Goal: Task Accomplishment & Management: Complete application form

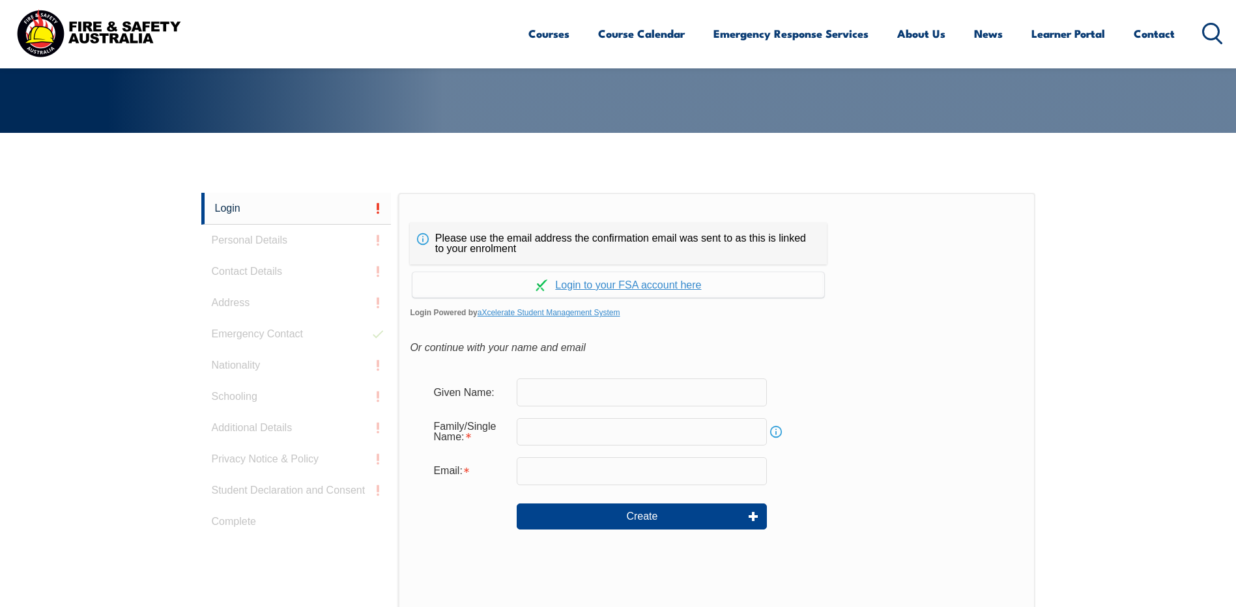
scroll to position [217, 0]
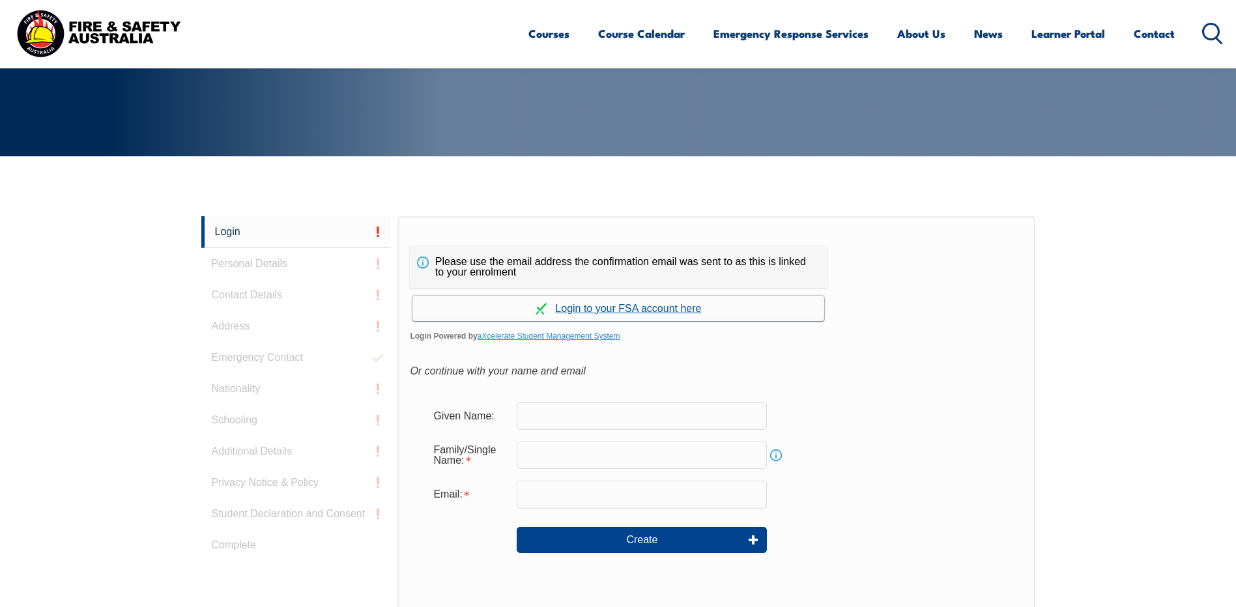
click at [618, 312] on link "Continue with aXcelerate" at bounding box center [619, 308] width 412 height 25
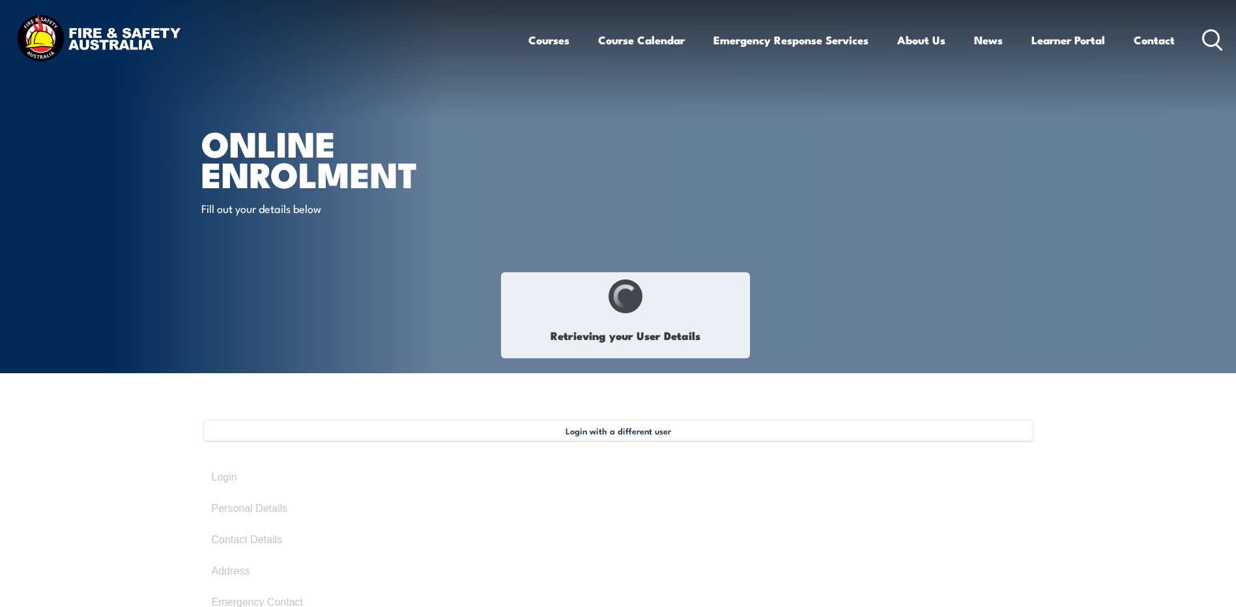
select select "Mrs"
type input "Ben"
type input "[PERSON_NAME]"
type input "[DATE]"
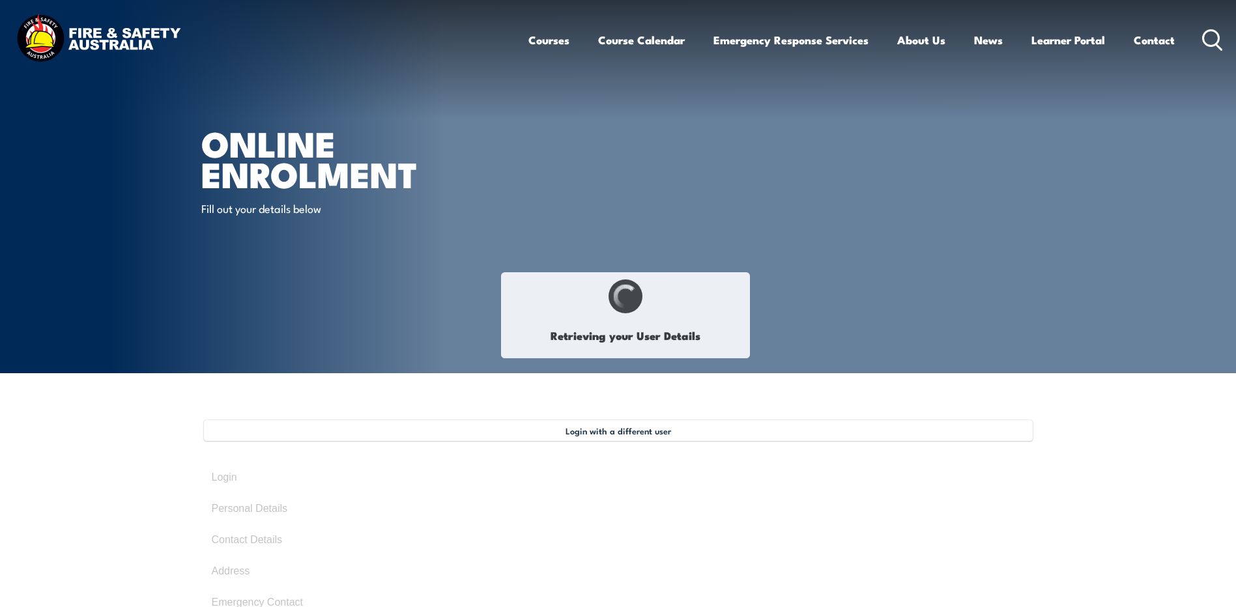
type input "CHNQXYRX4P"
select select "M"
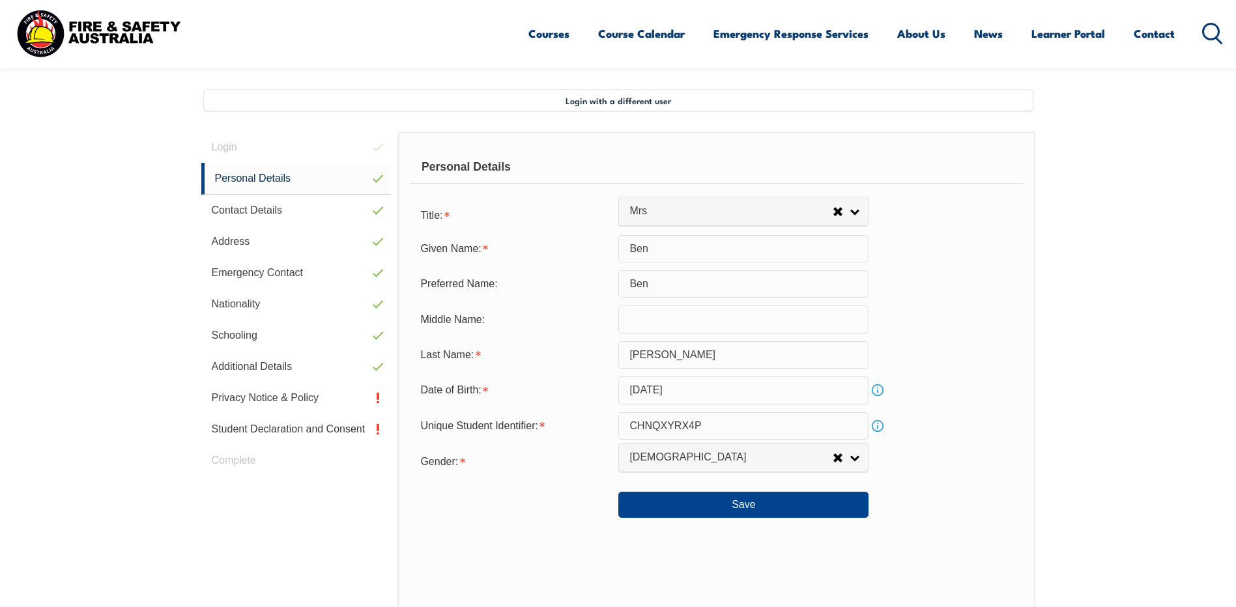
scroll to position [355, 0]
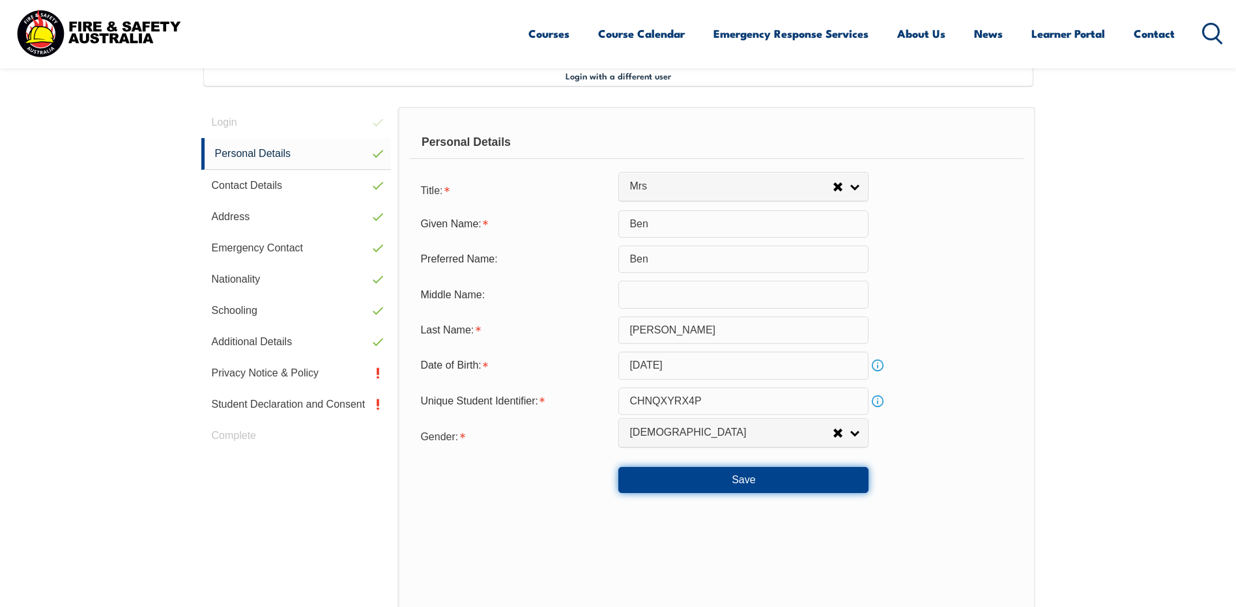
click at [815, 486] on button "Save" at bounding box center [743, 480] width 250 height 26
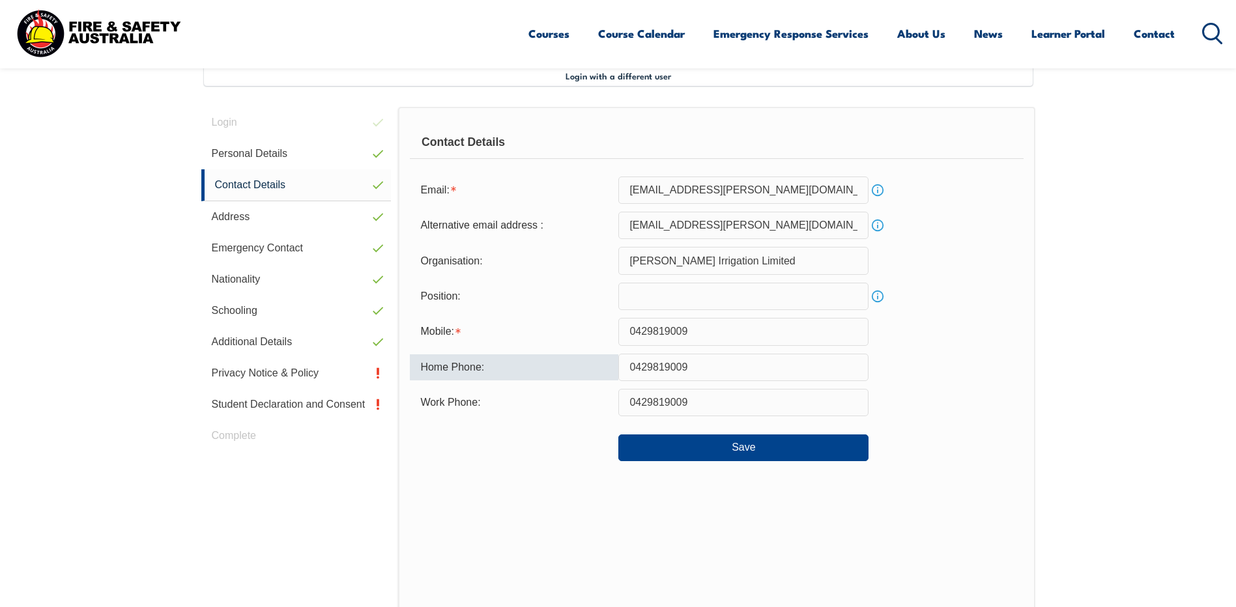
drag, startPoint x: 704, startPoint y: 356, endPoint x: 500, endPoint y: 384, distance: 206.5
click at [500, 384] on form "Email: [EMAIL_ADDRESS][PERSON_NAME][DOMAIN_NAME] Info Alternative email address…" at bounding box center [716, 319] width 613 height 285
type input "0428821161"
click at [530, 459] on div "Save" at bounding box center [716, 442] width 613 height 36
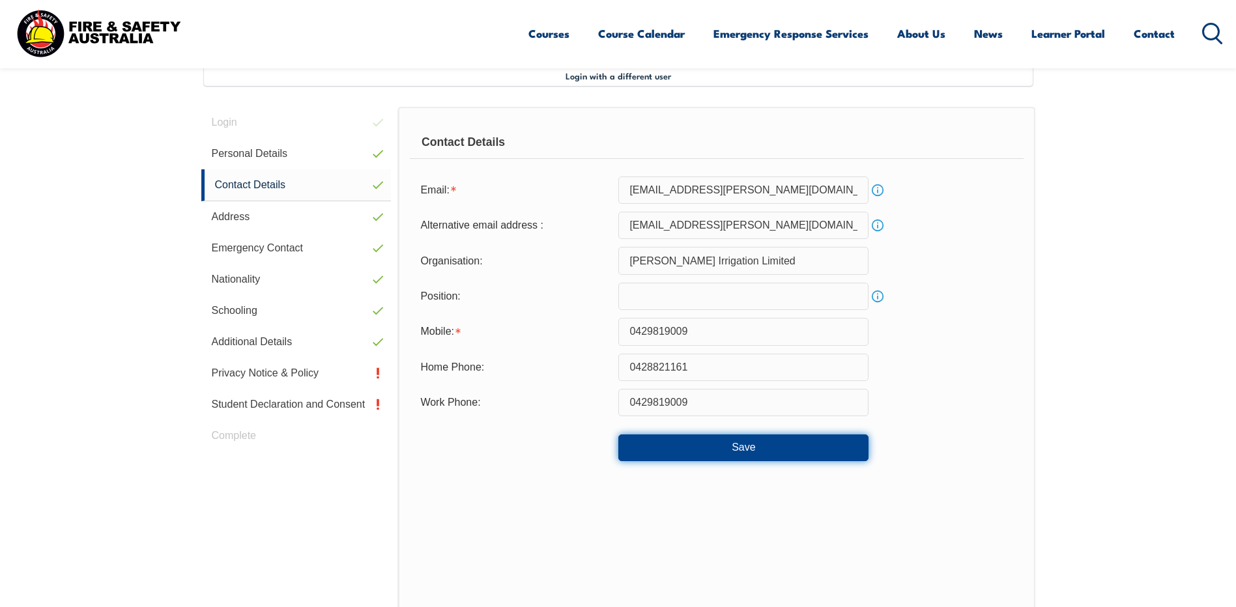
click at [759, 446] on button "Save" at bounding box center [743, 448] width 250 height 26
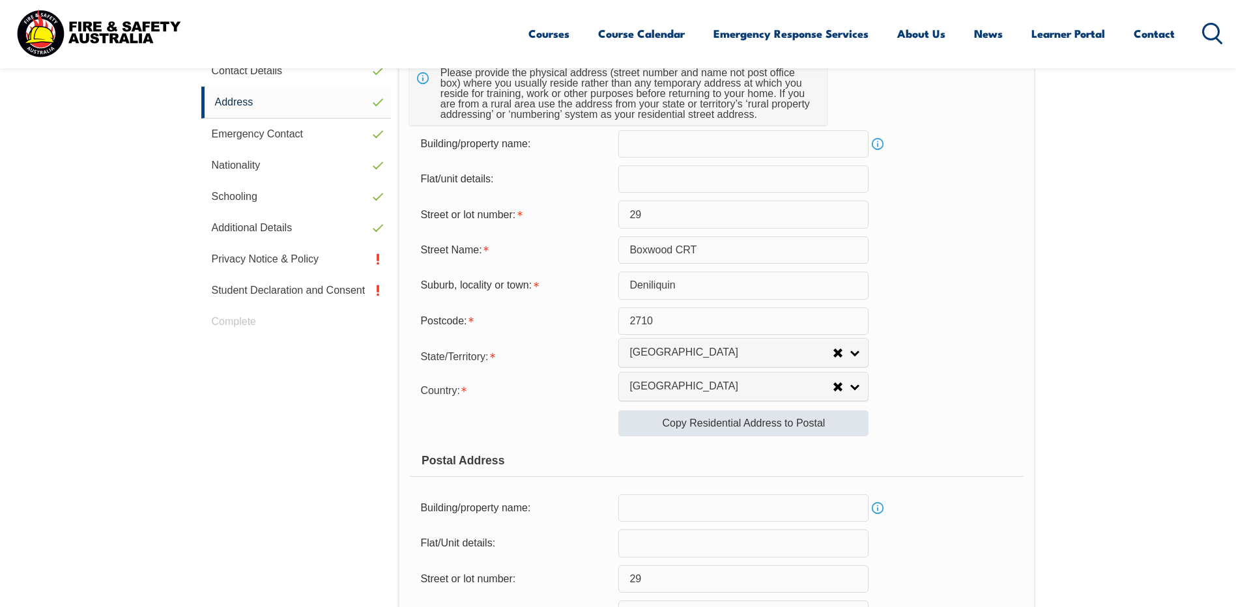
scroll to position [486, 0]
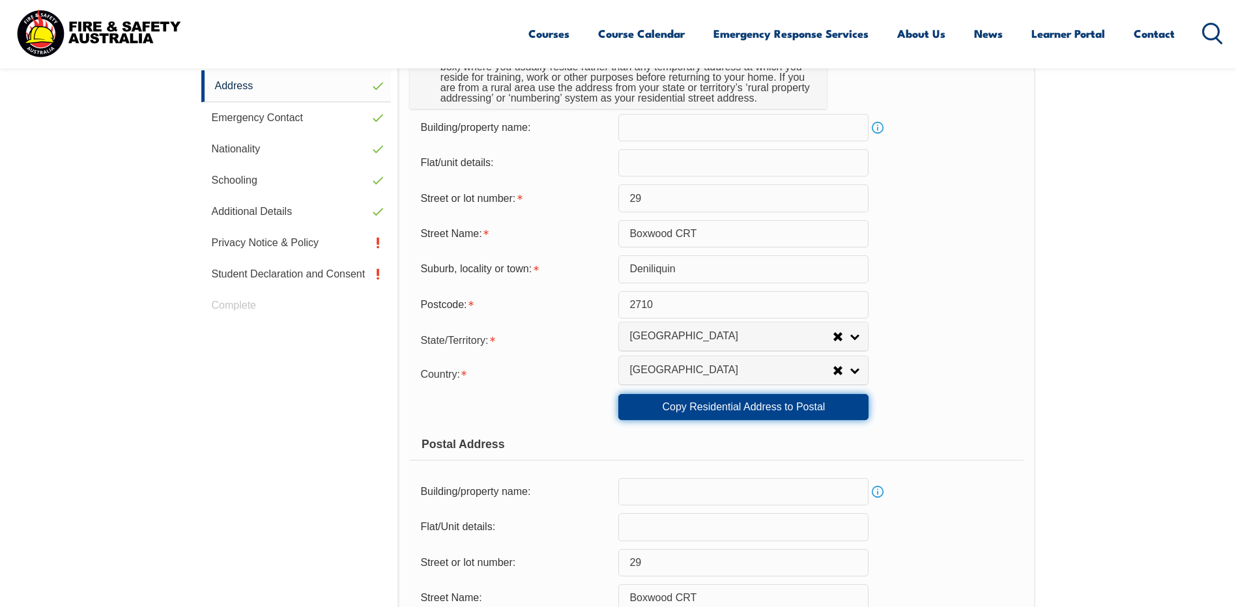
click at [740, 411] on link "Copy Residential Address to Postal" at bounding box center [743, 407] width 250 height 26
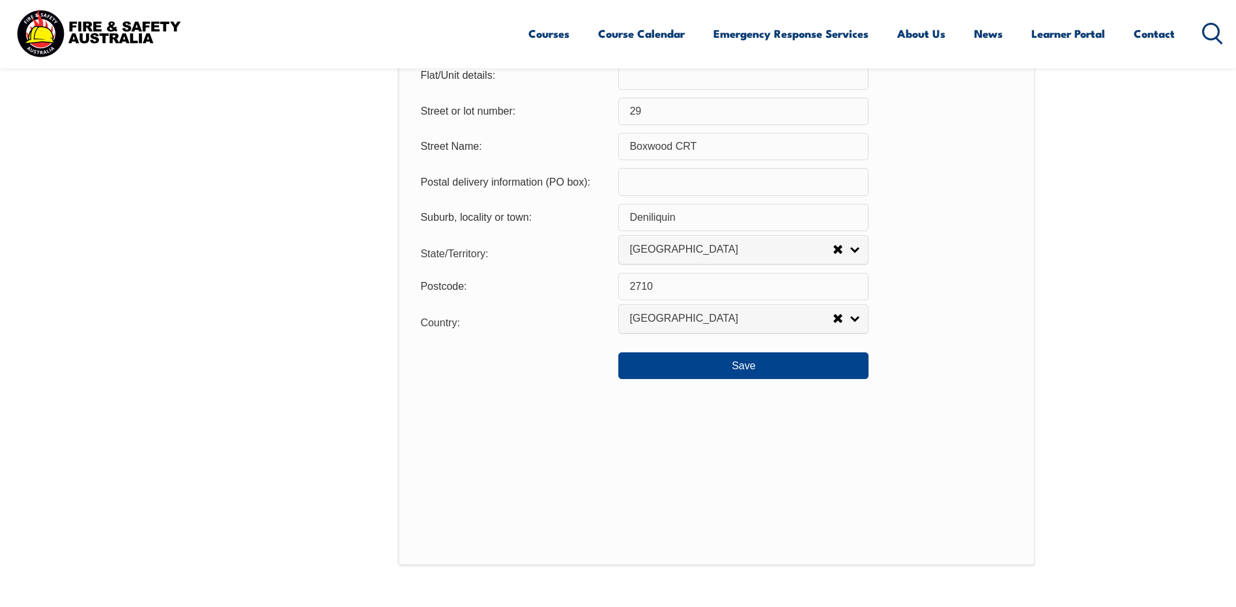
scroll to position [942, 0]
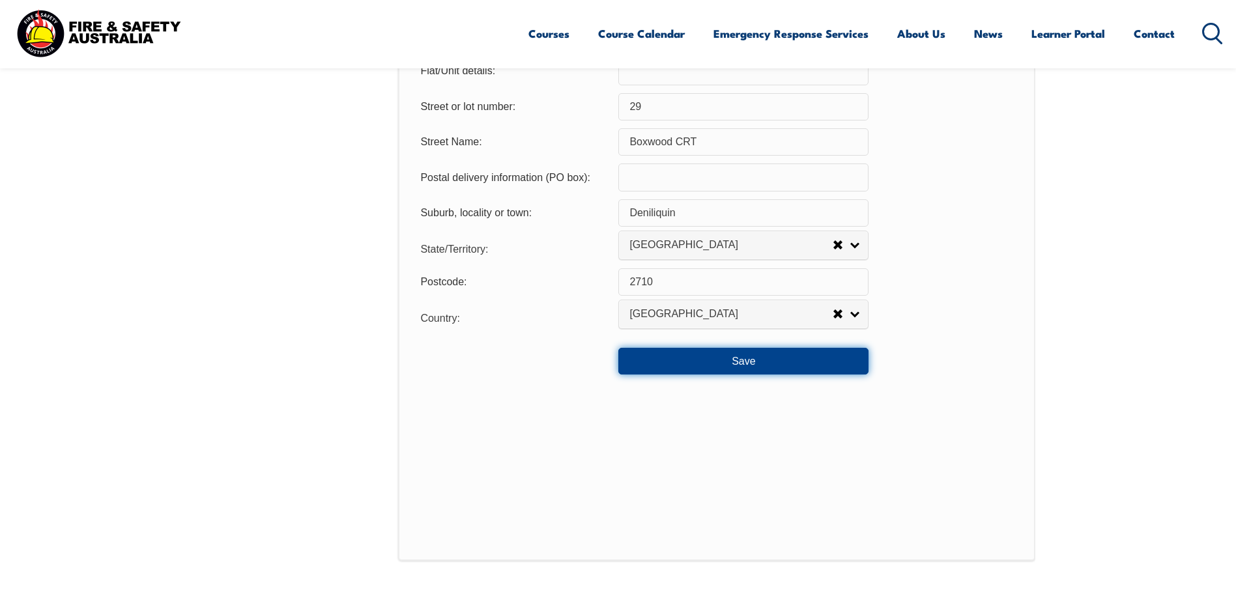
click at [764, 364] on button "Save" at bounding box center [743, 361] width 250 height 26
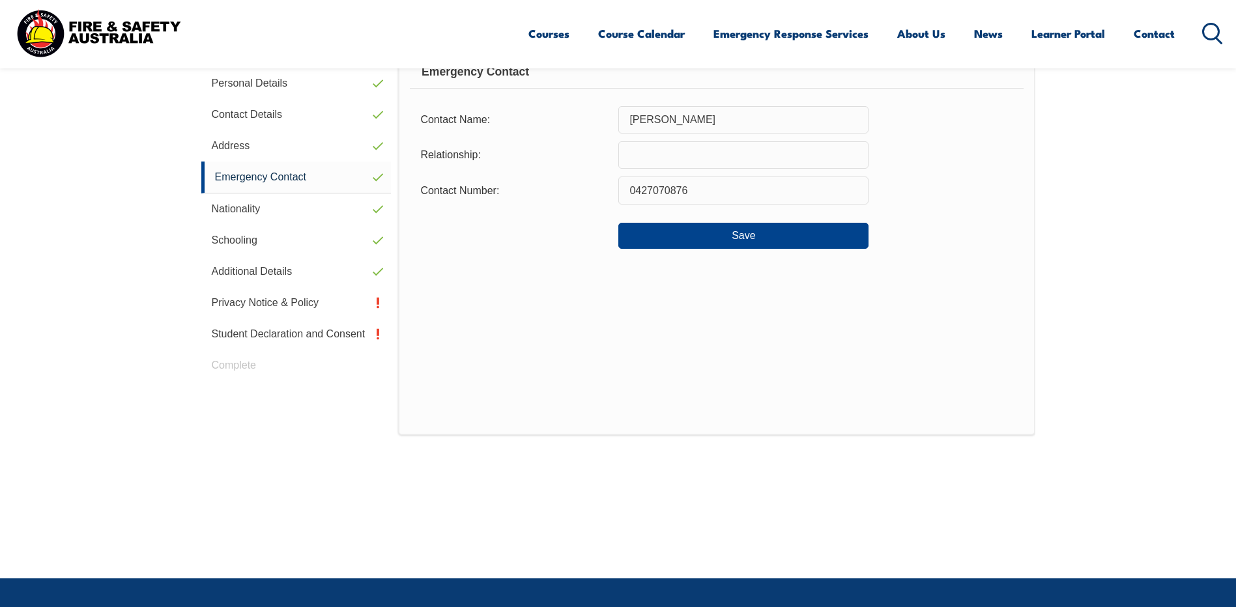
scroll to position [355, 0]
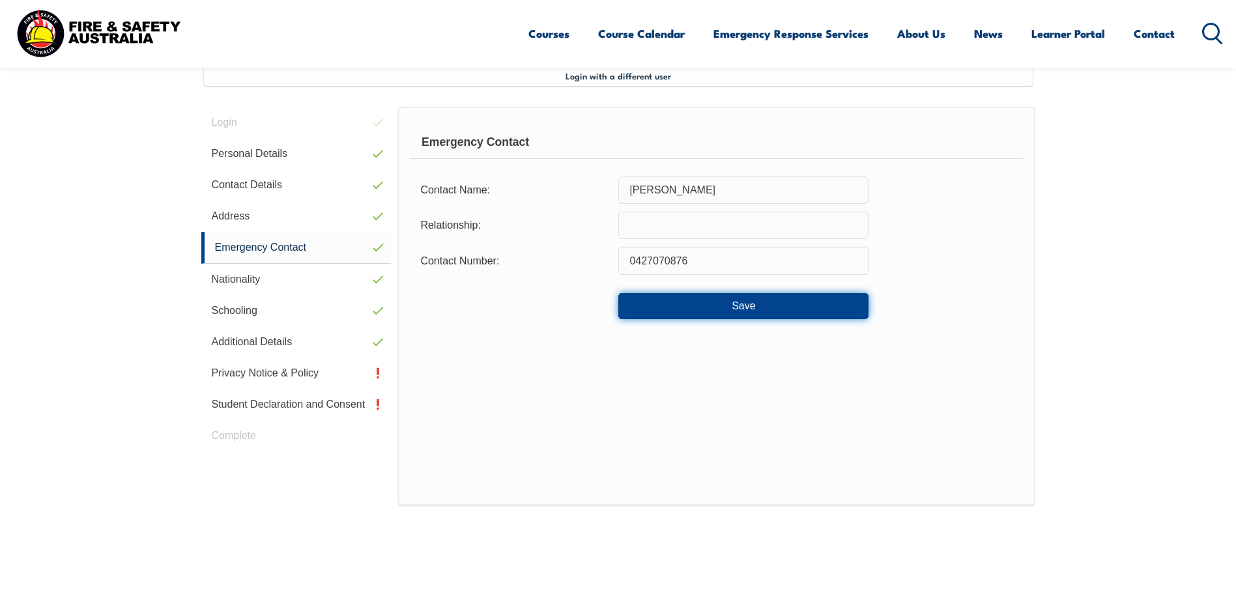
click at [731, 312] on button "Save" at bounding box center [743, 306] width 250 height 26
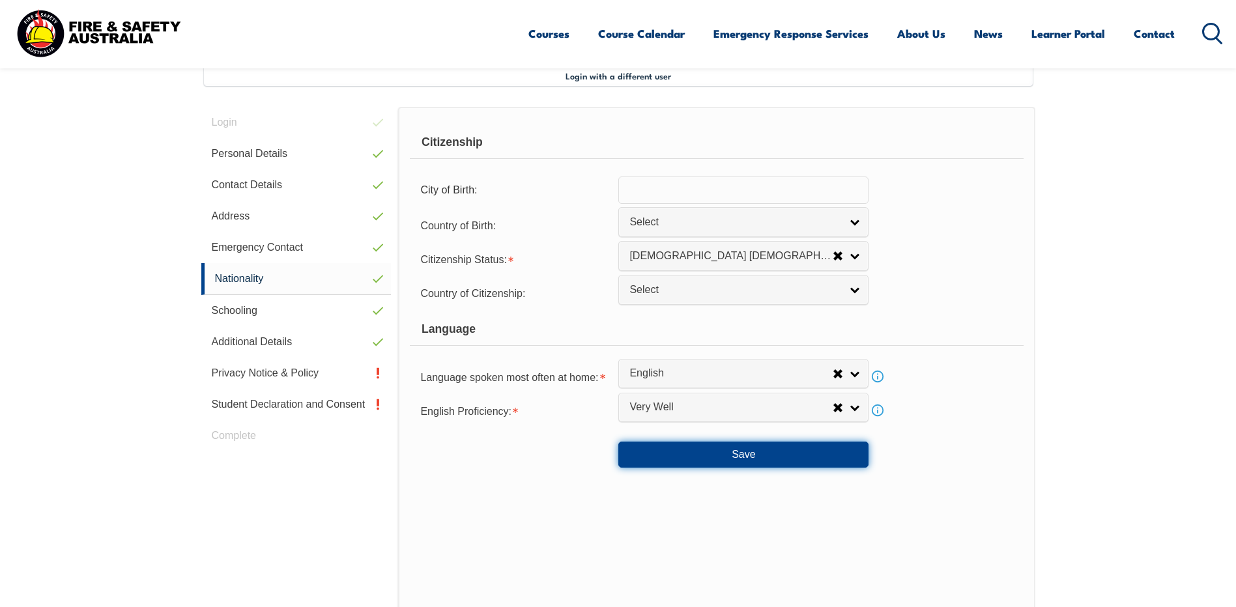
click at [759, 452] on button "Save" at bounding box center [743, 455] width 250 height 26
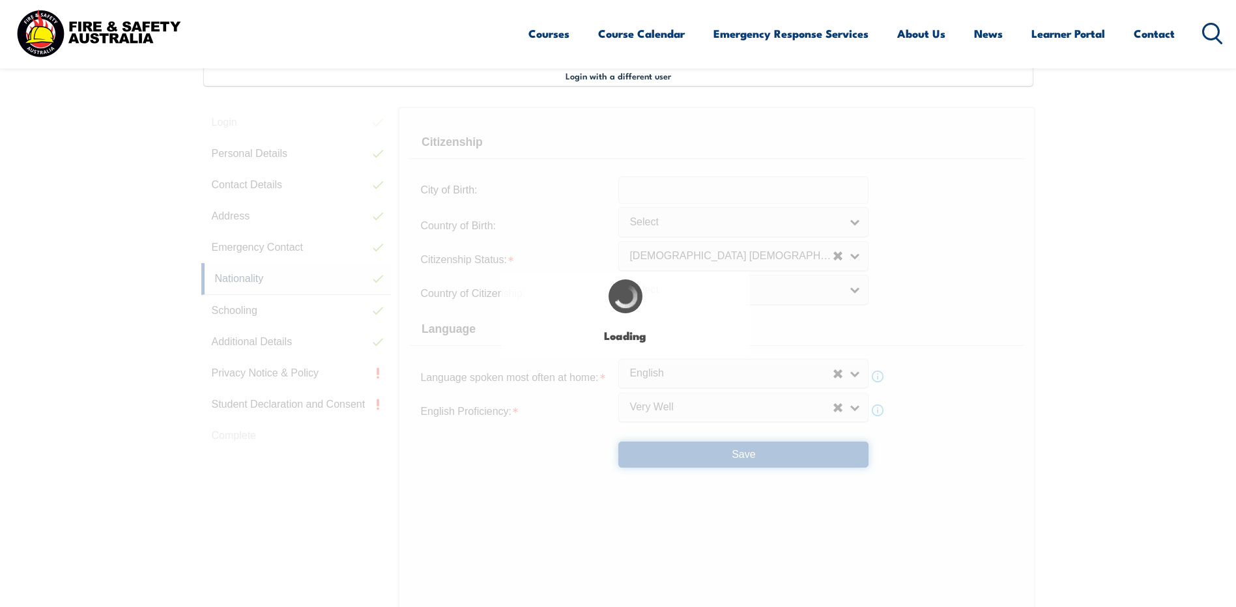
select select "false"
select select "true"
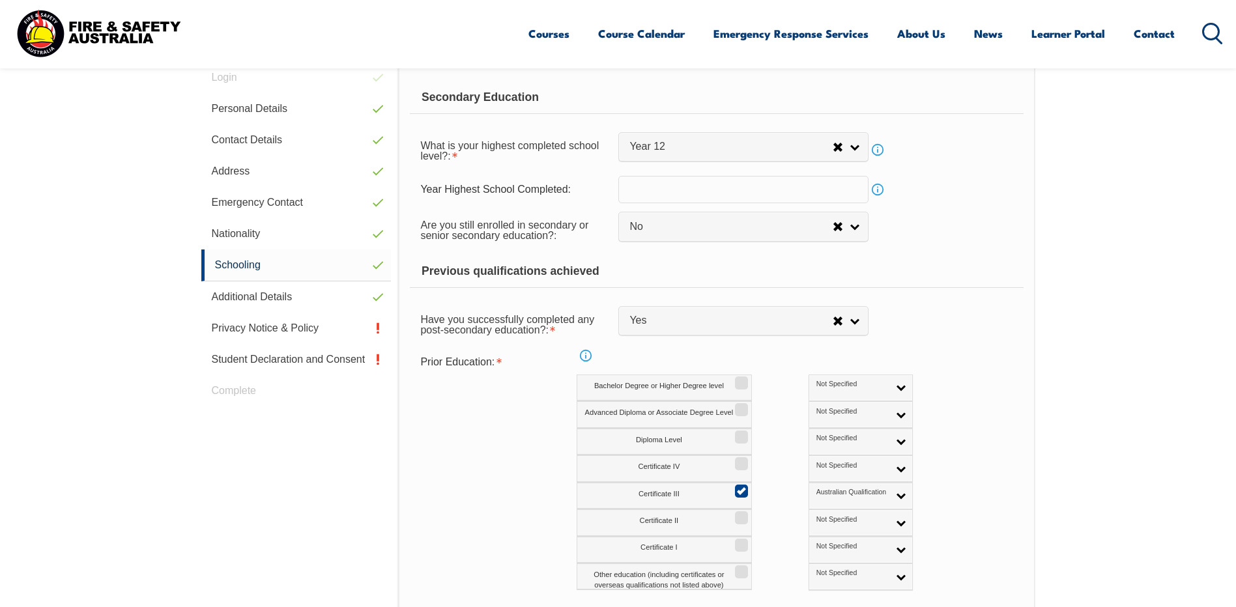
scroll to position [551, 0]
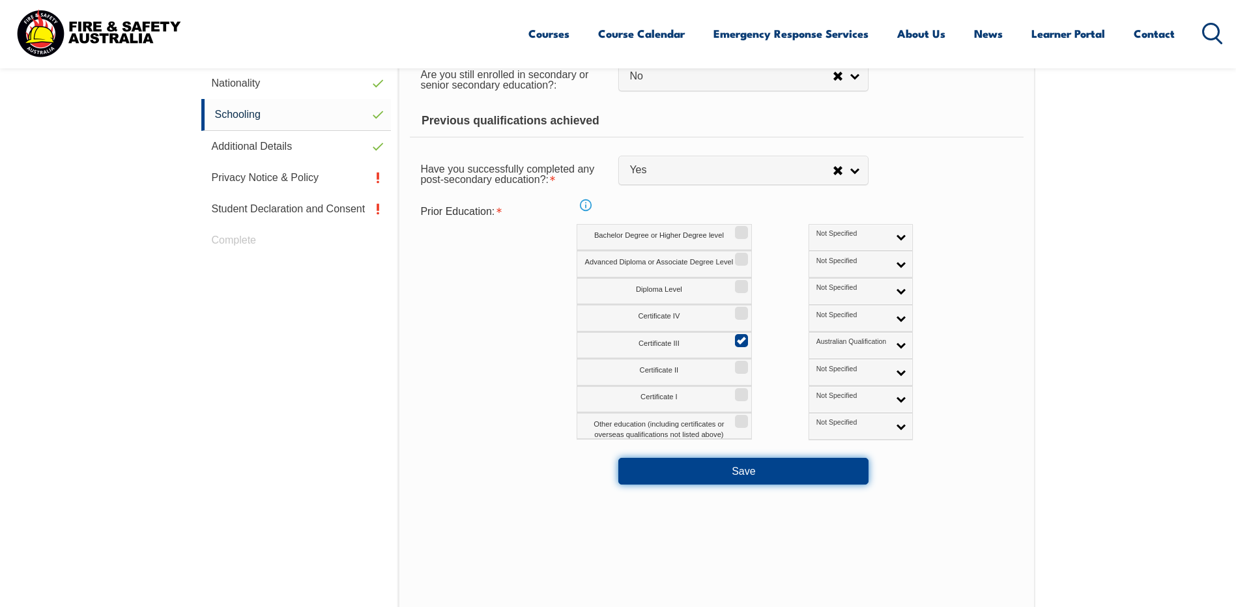
click at [734, 459] on button "Save" at bounding box center [743, 471] width 250 height 26
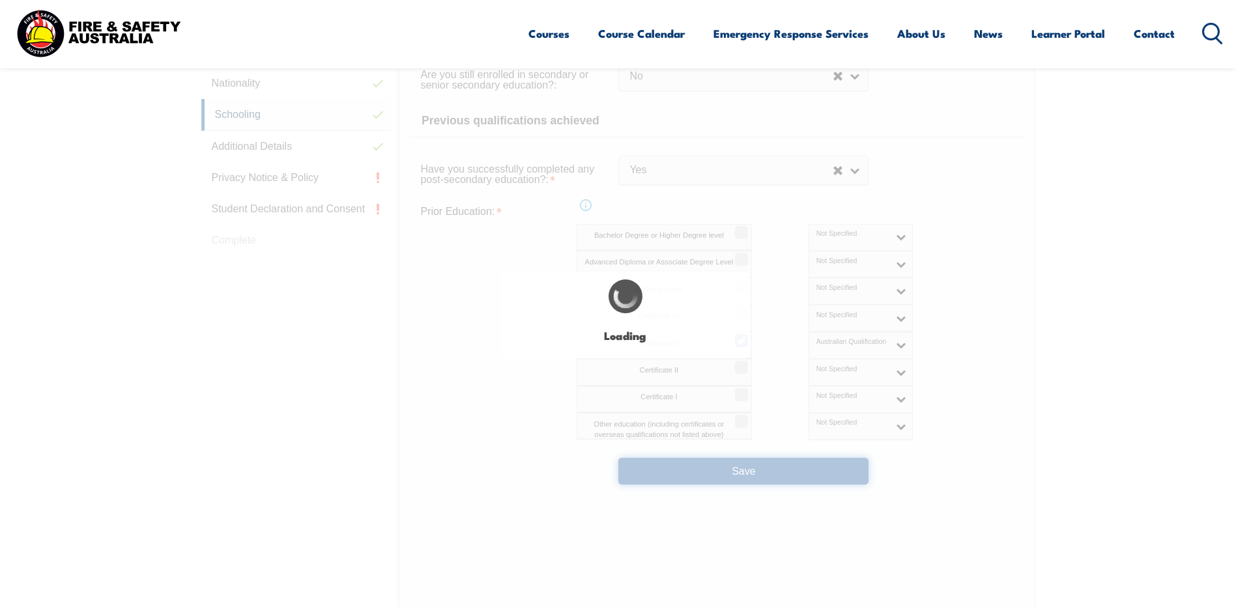
select select "false"
select select "true"
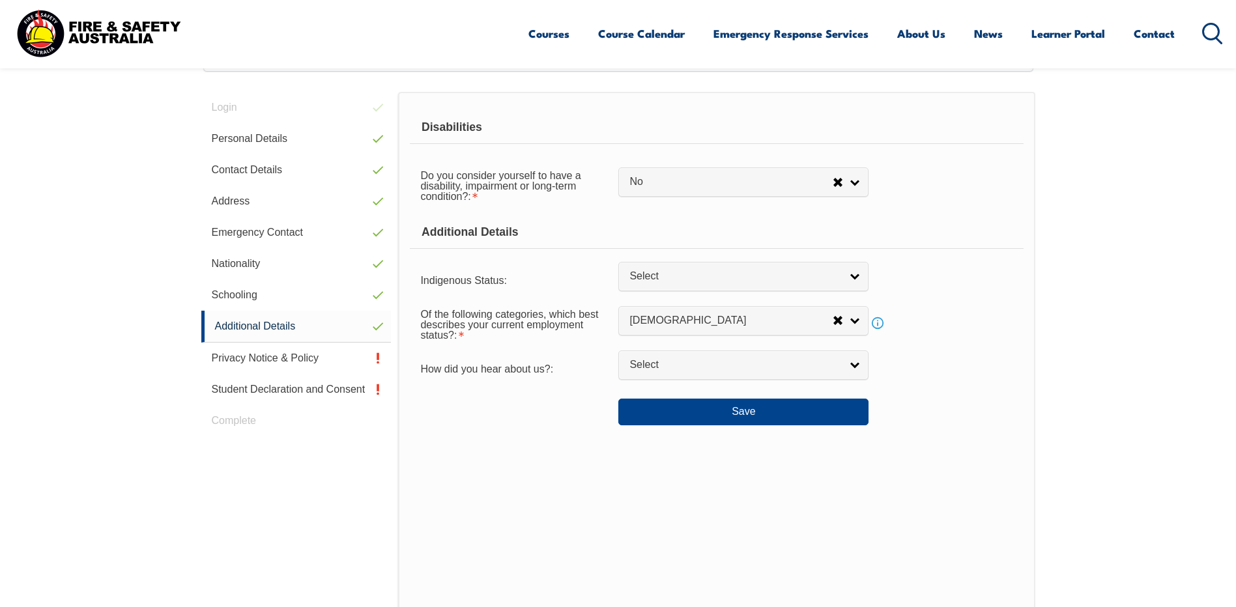
scroll to position [355, 0]
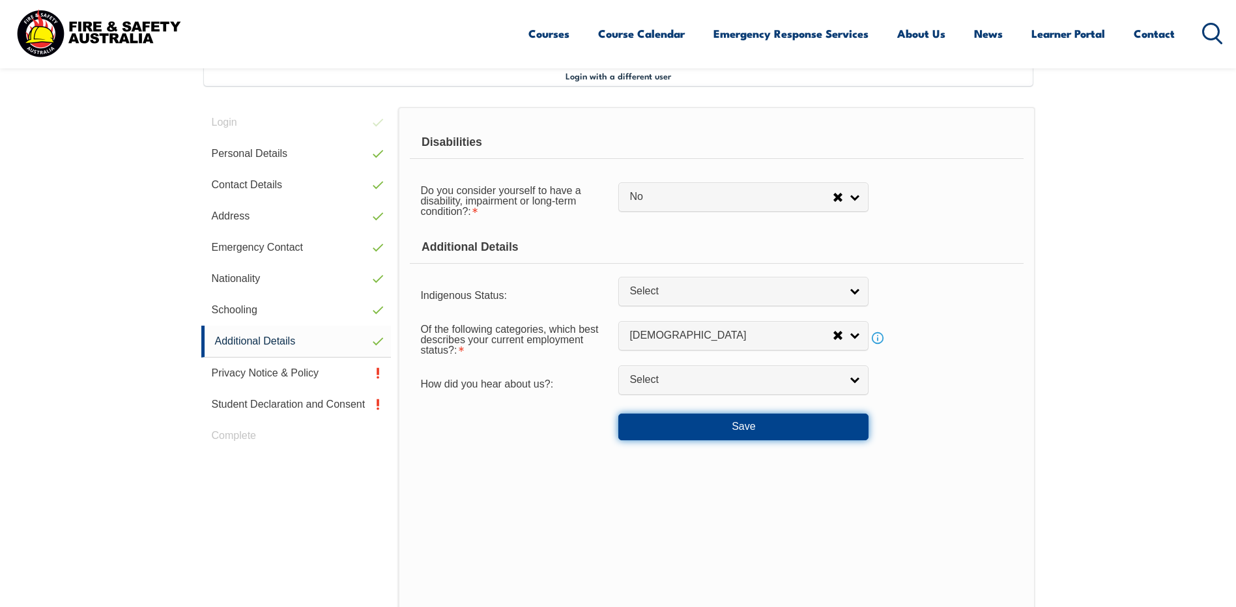
click at [736, 429] on button "Save" at bounding box center [743, 427] width 250 height 26
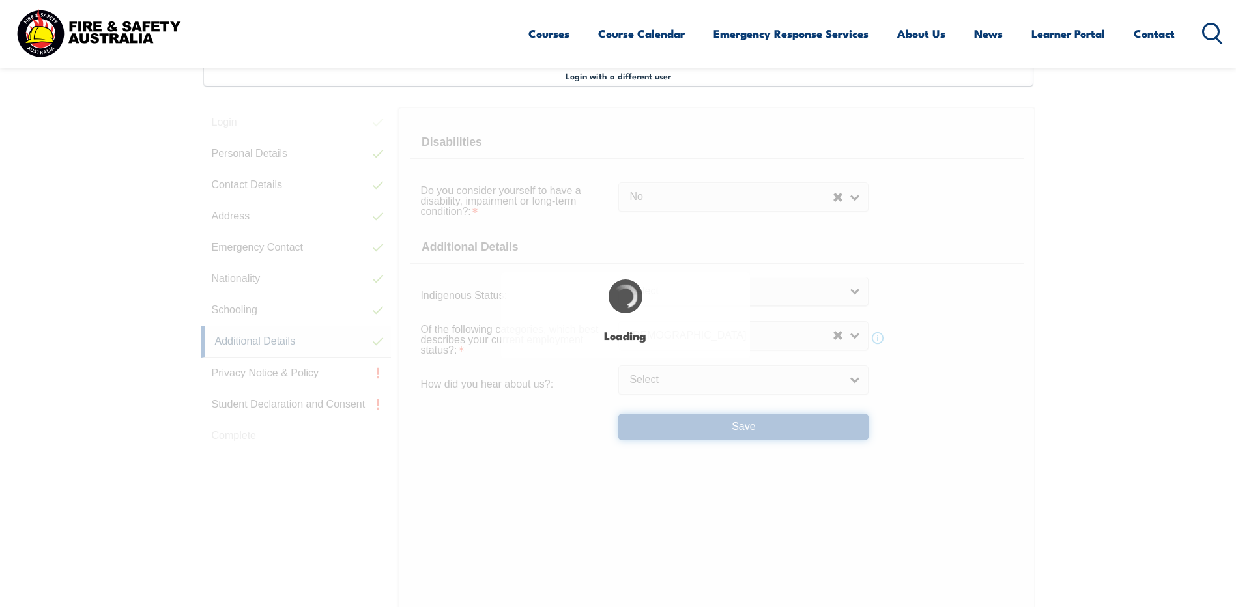
select select "false"
select select
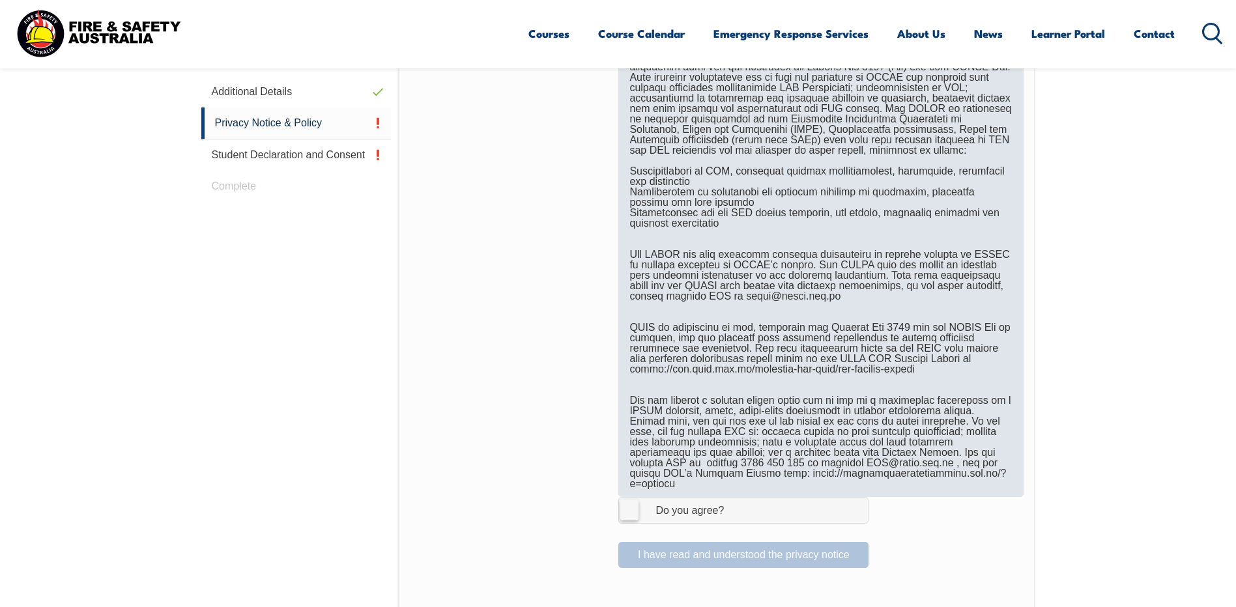
scroll to position [616, 0]
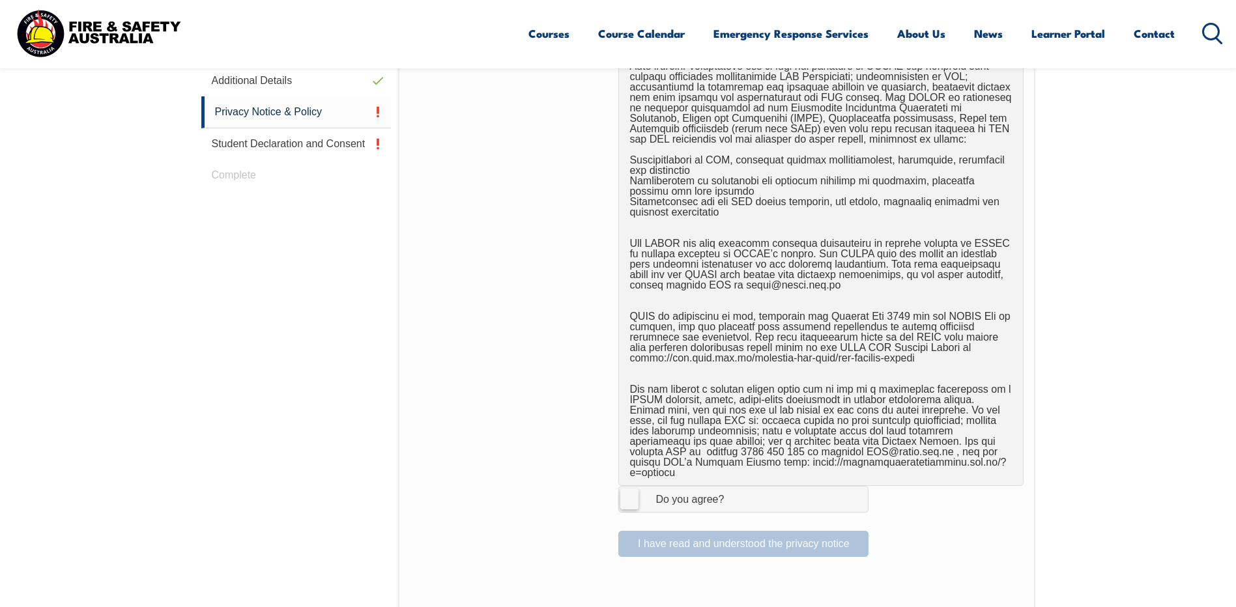
click at [628, 486] on label "I Agree Do you agree?" at bounding box center [743, 499] width 250 height 26
click at [734, 487] on input "I Agree Do you agree?" at bounding box center [745, 499] width 22 height 25
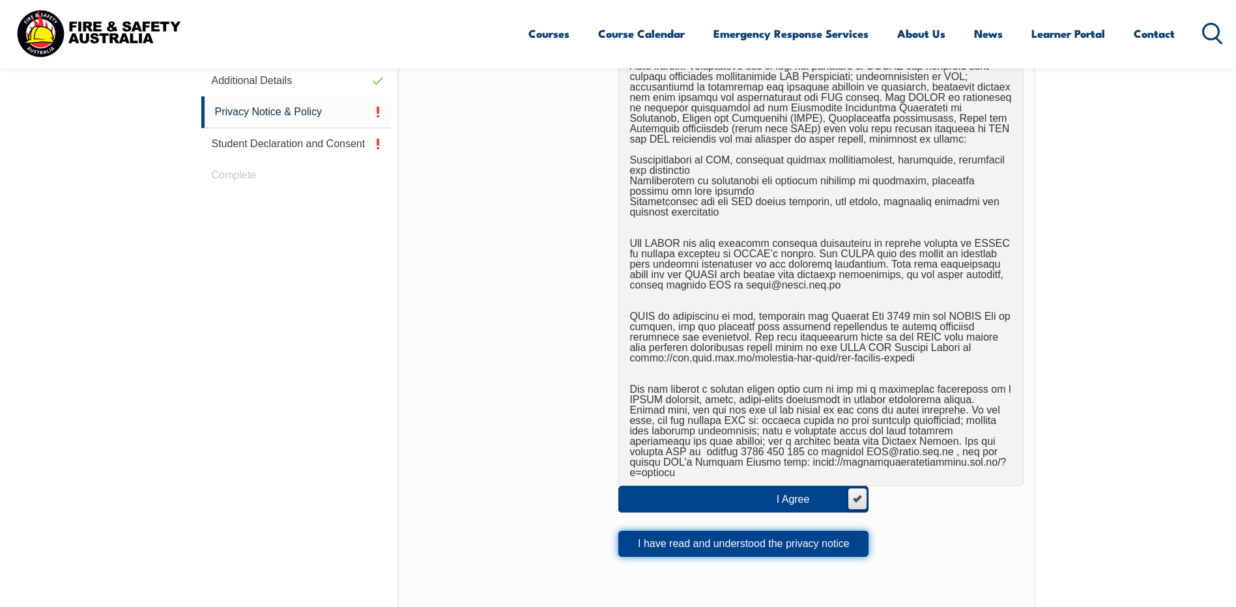
click at [728, 531] on button "I have read and understood the privacy notice" at bounding box center [743, 544] width 250 height 26
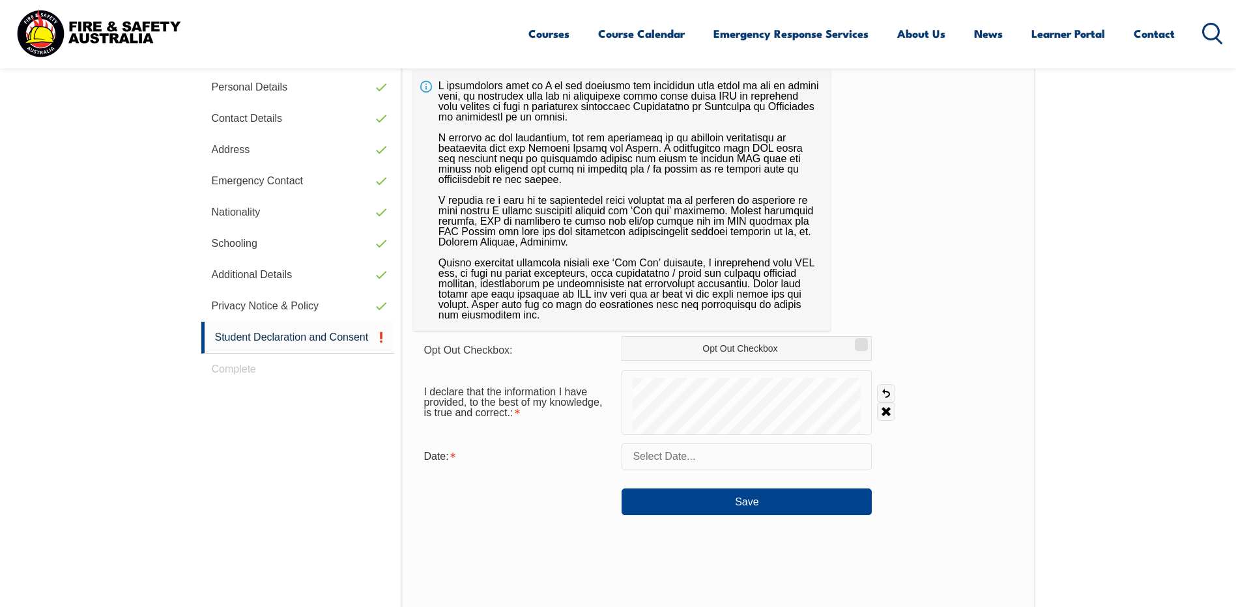
scroll to position [355, 0]
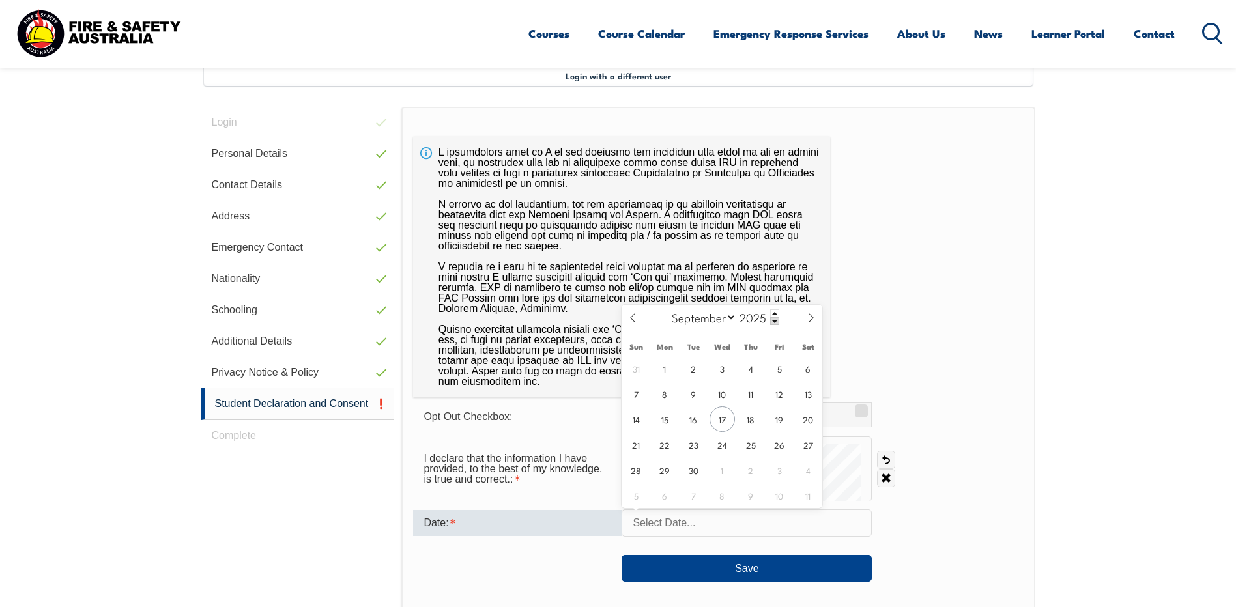
click at [710, 519] on input "text" at bounding box center [747, 523] width 250 height 27
click at [725, 427] on span "17" at bounding box center [722, 419] width 25 height 25
type input "[DATE]"
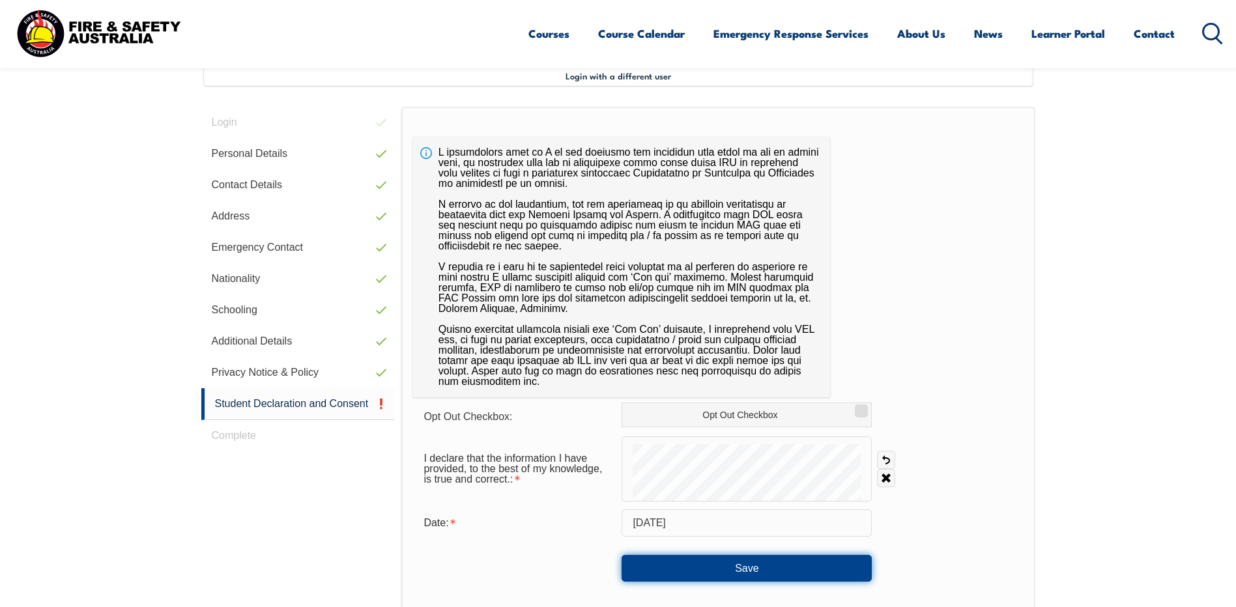
click at [744, 566] on button "Save" at bounding box center [747, 568] width 250 height 26
